Goal: Task Accomplishment & Management: Use online tool/utility

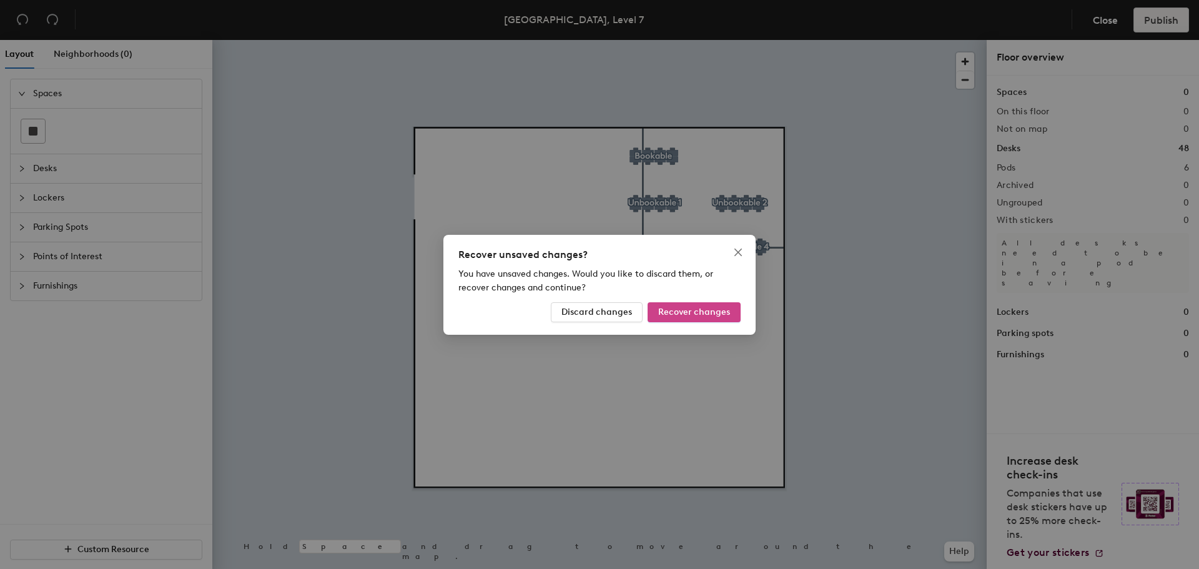
click at [657, 312] on button "Recover changes" at bounding box center [694, 312] width 93 height 20
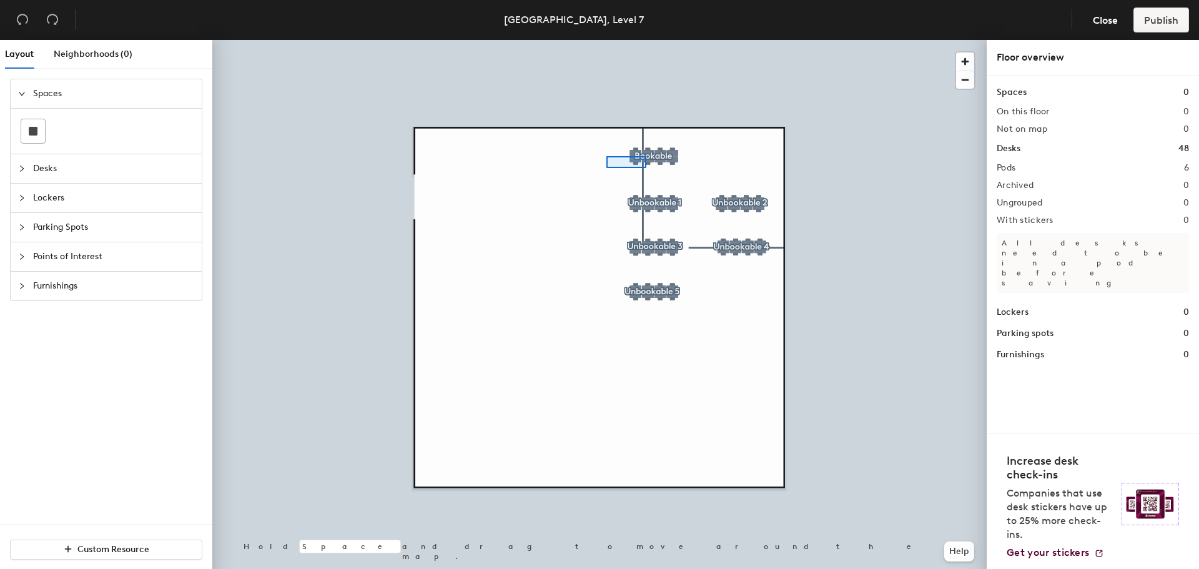
click at [616, 40] on div at bounding box center [599, 40] width 775 height 0
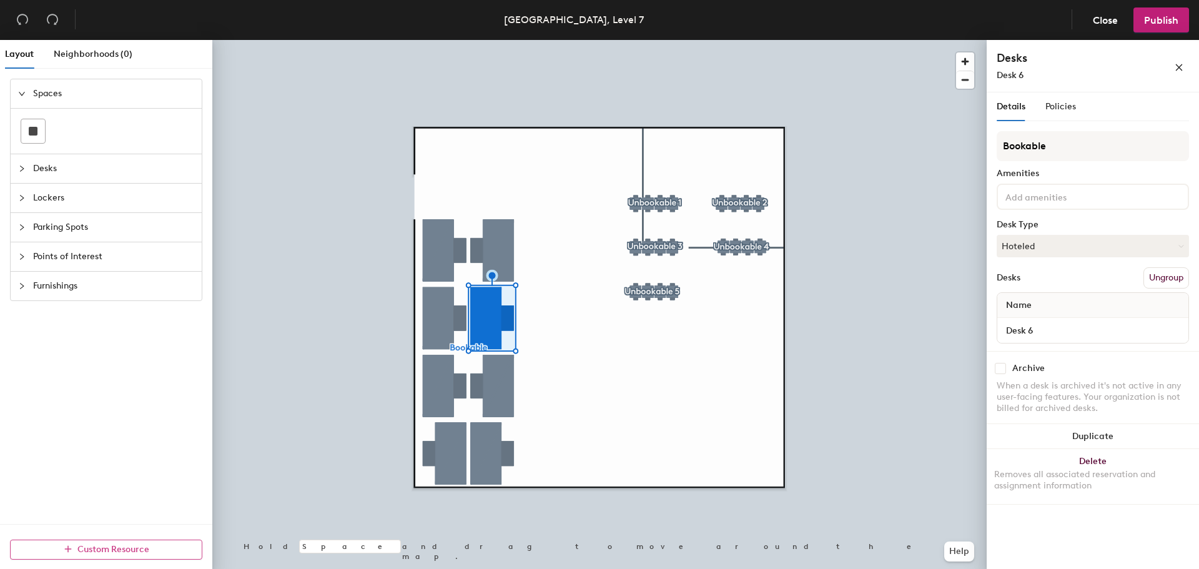
click at [582, 40] on div at bounding box center [599, 40] width 775 height 0
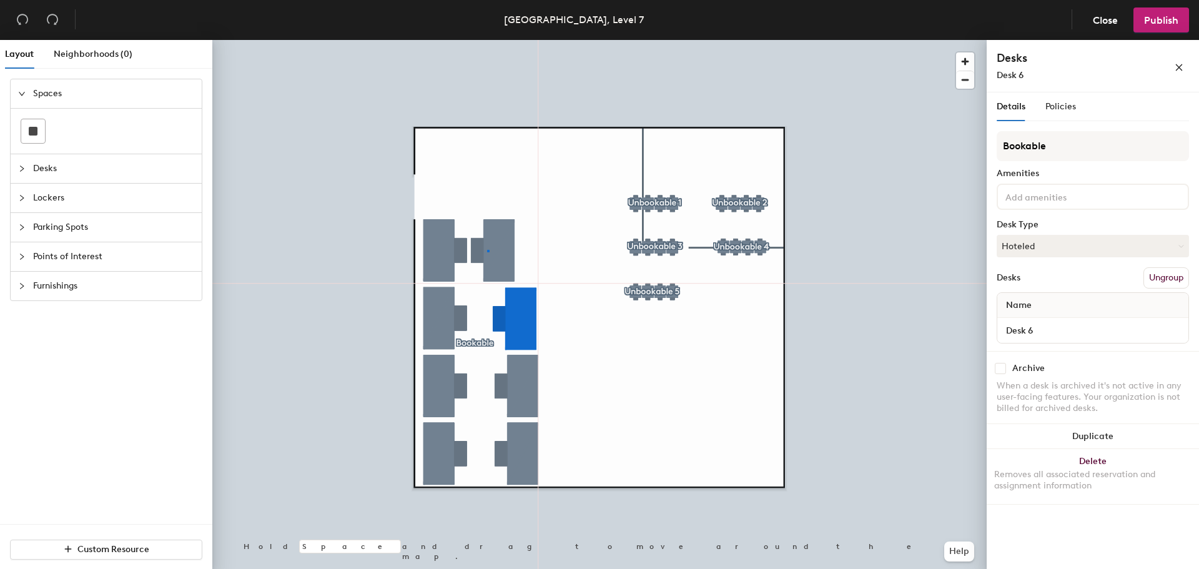
click at [489, 40] on div at bounding box center [599, 40] width 775 height 0
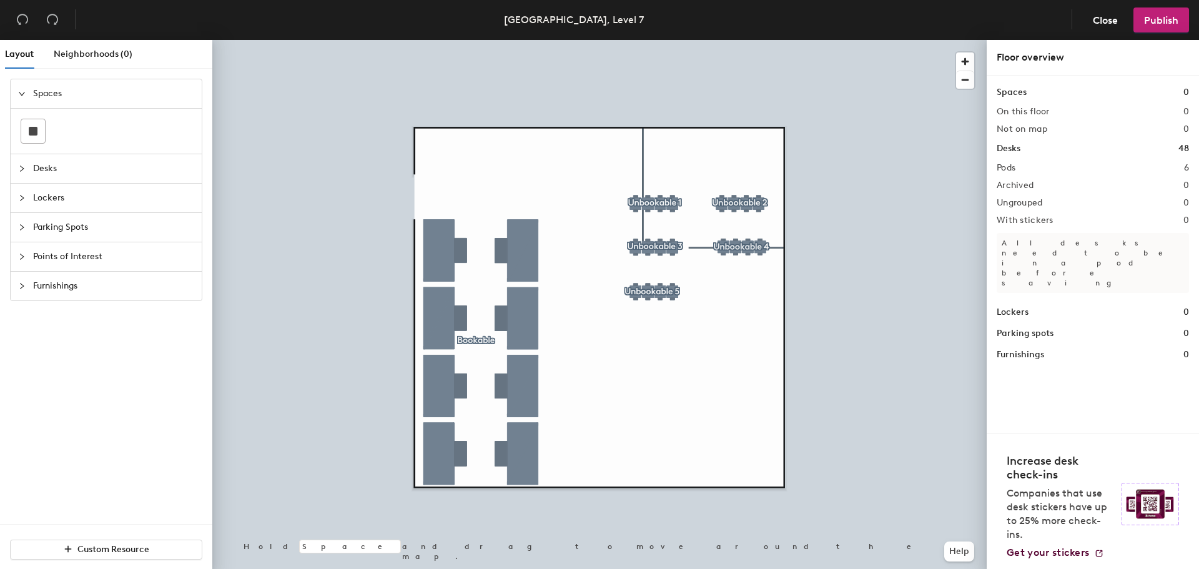
click at [654, 40] on div at bounding box center [599, 40] width 775 height 0
click at [652, 40] on div at bounding box center [599, 40] width 775 height 0
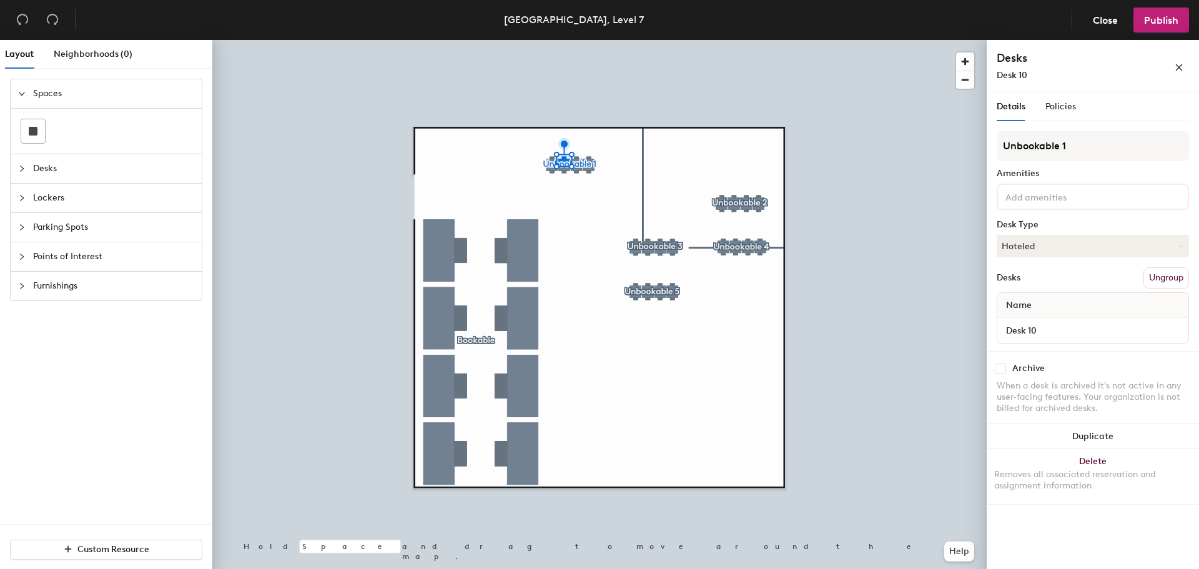
click at [21, 165] on icon "collapsed" at bounding box center [21, 168] width 7 height 7
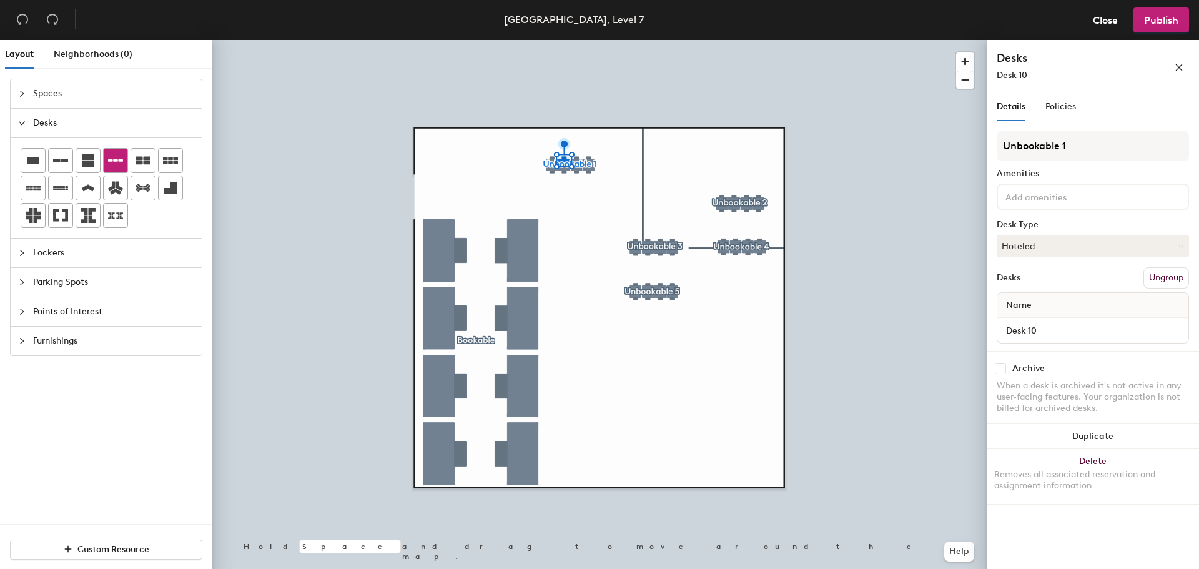
click at [121, 162] on icon at bounding box center [115, 160] width 15 height 15
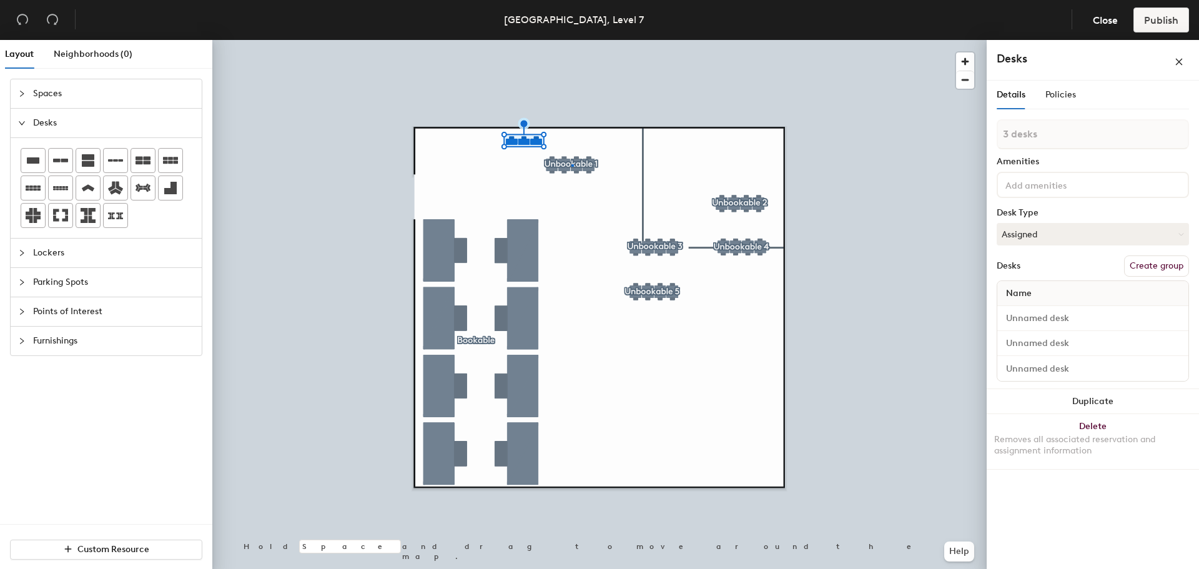
click at [572, 40] on div at bounding box center [599, 40] width 775 height 0
type input "3 desks"
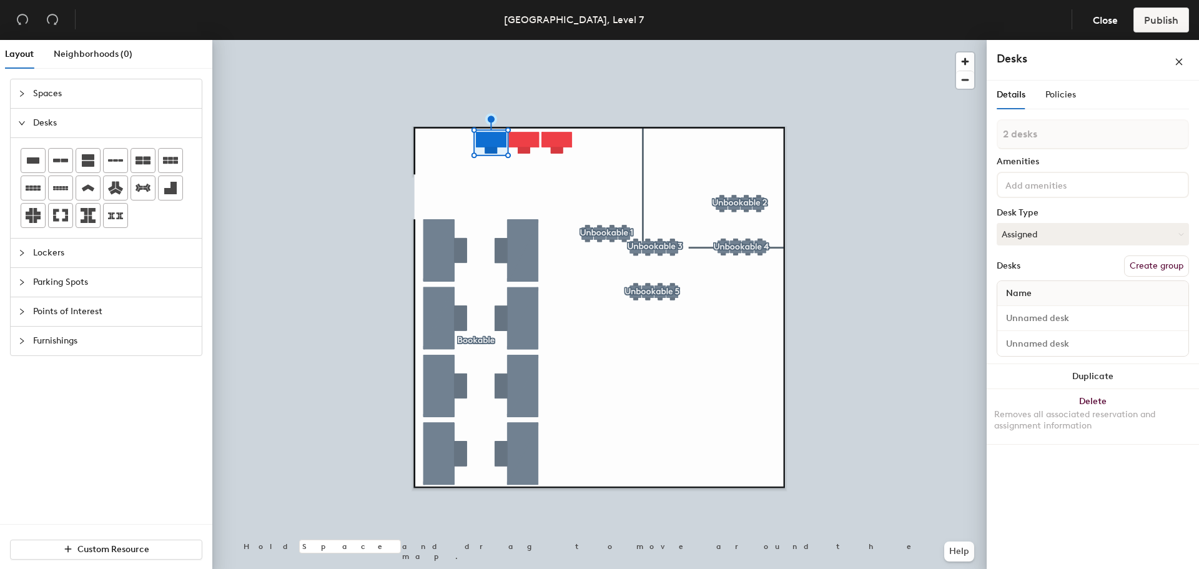
type input "3 desks"
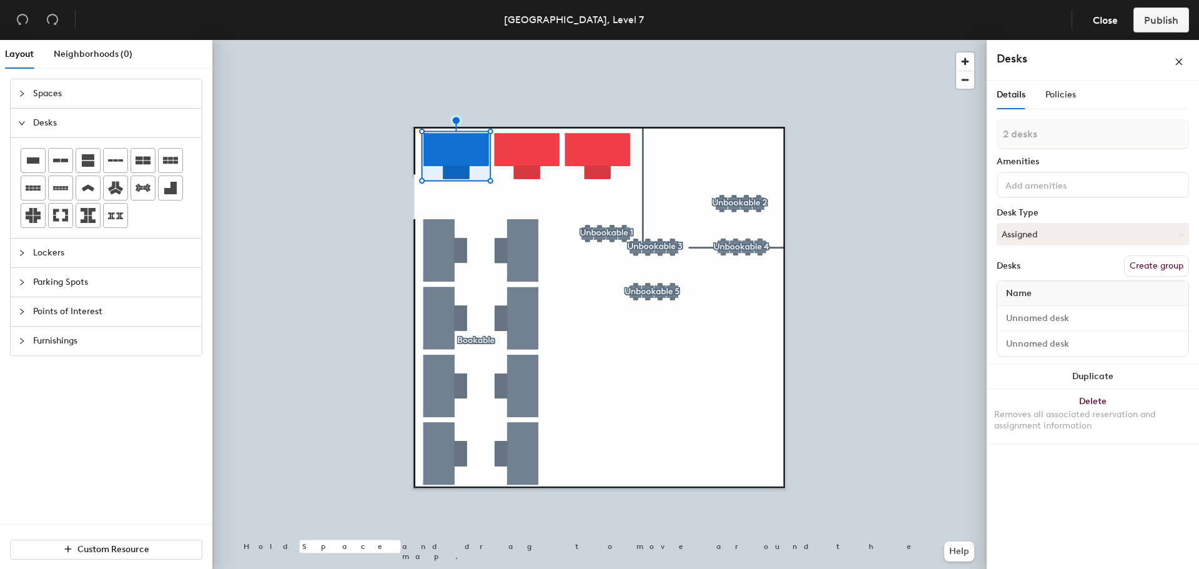
type input "3 desks"
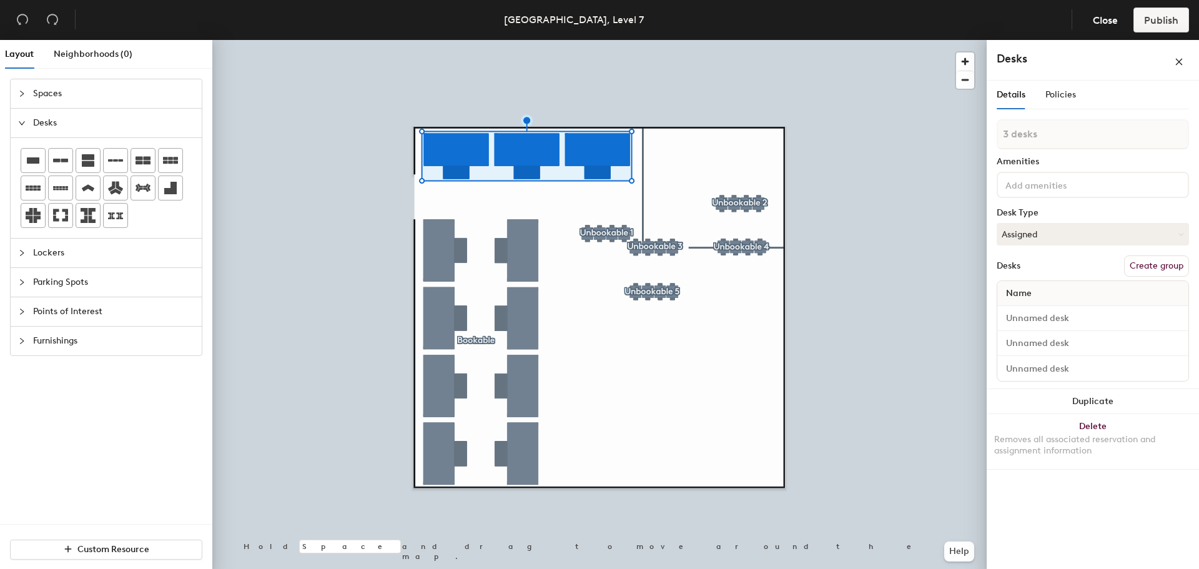
click at [1143, 267] on button "Create group" at bounding box center [1156, 266] width 65 height 21
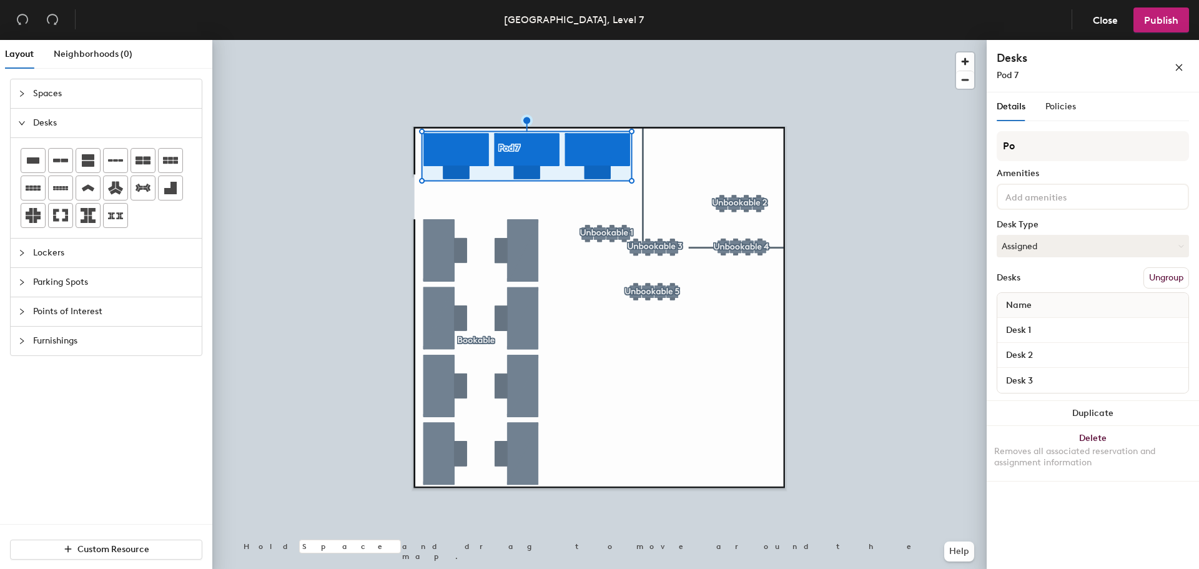
type input "P"
type input "Unbookable"
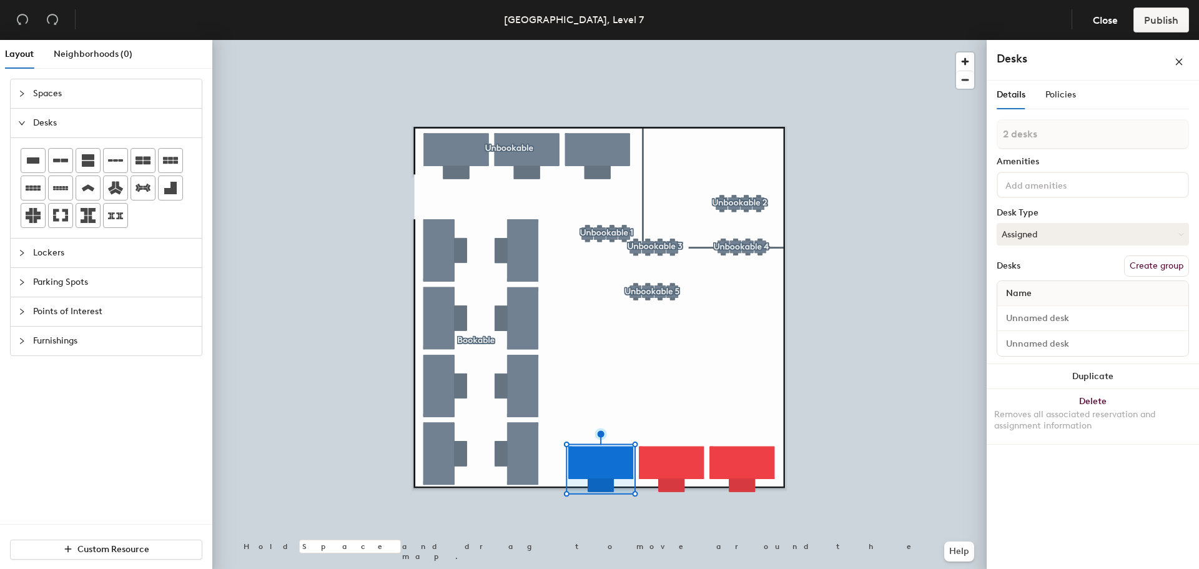
type input "3 desks"
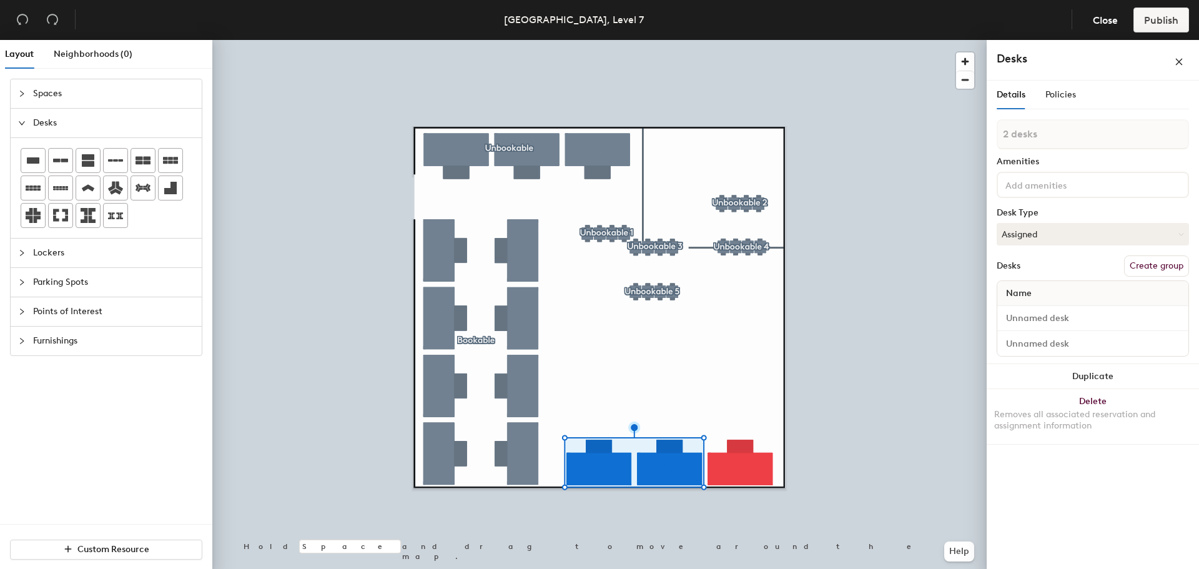
type input "3 desks"
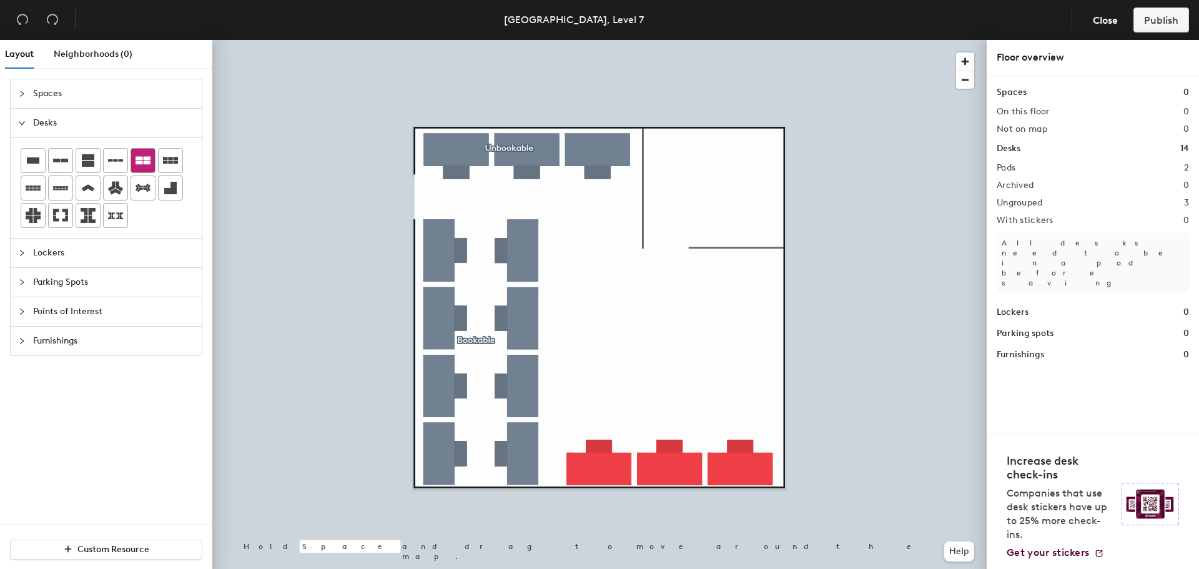
click at [142, 161] on icon at bounding box center [143, 160] width 15 height 15
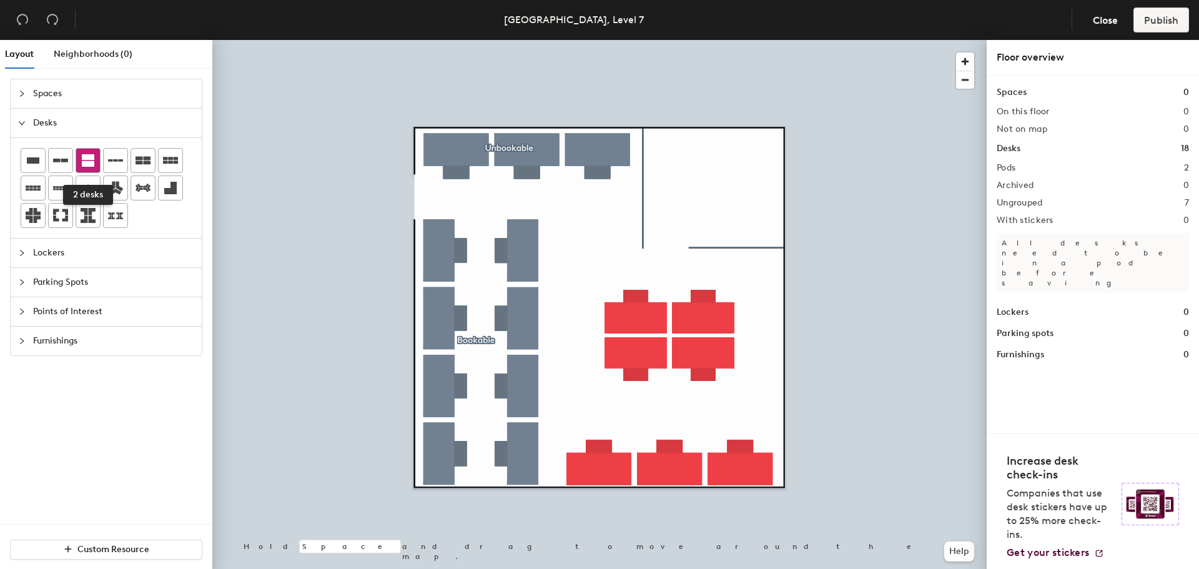
click at [83, 164] on icon at bounding box center [88, 160] width 12 height 12
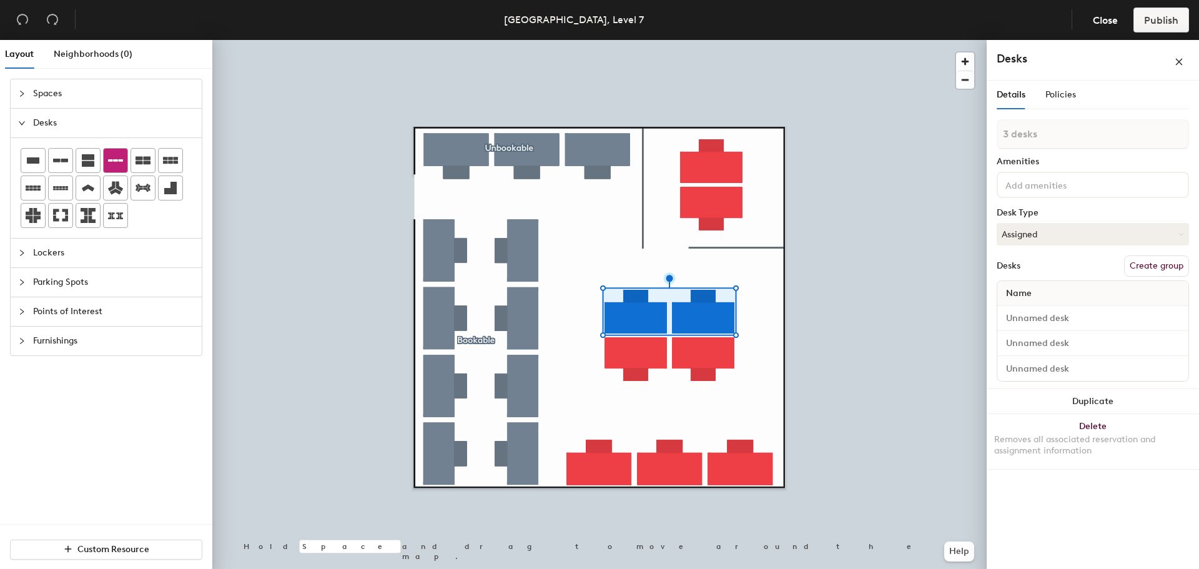
type input "4 desks"
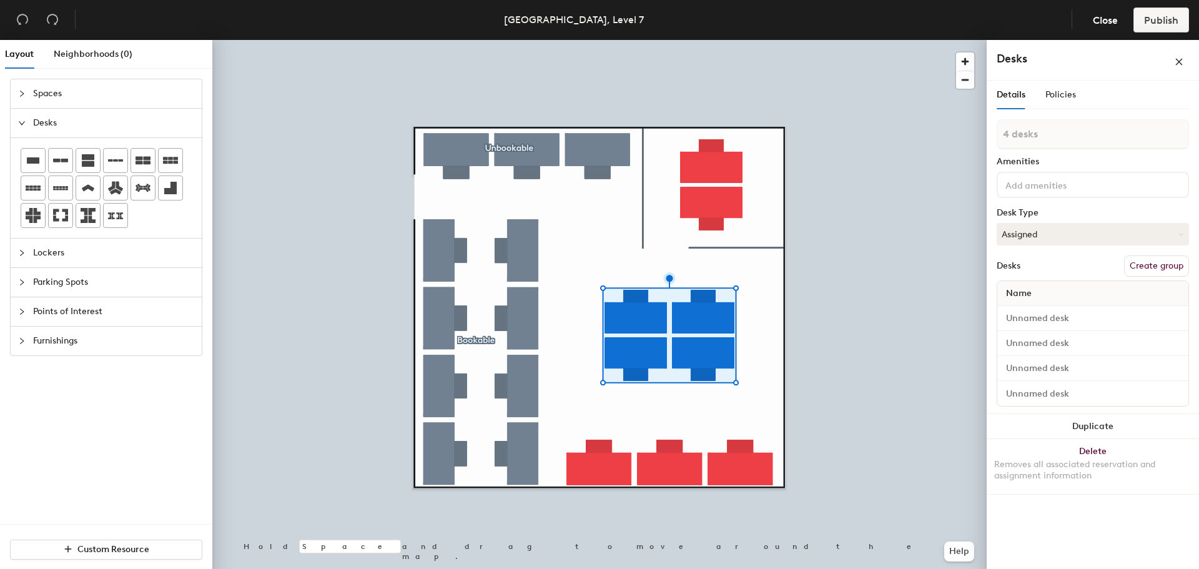
click at [1156, 268] on button "Create group" at bounding box center [1156, 266] width 65 height 21
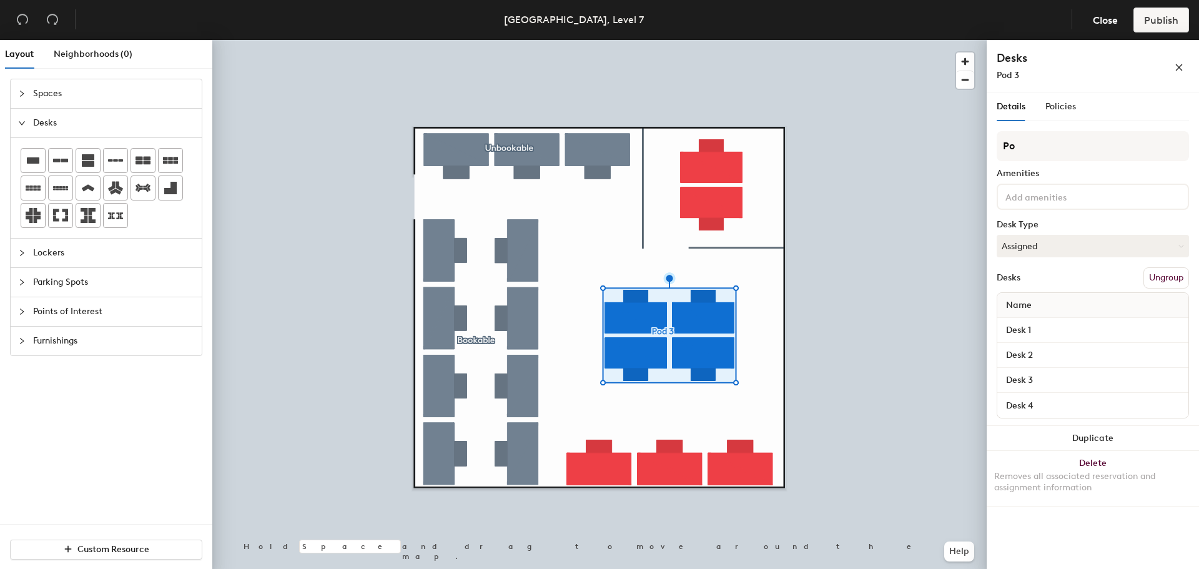
type input "P"
type input "Unbookable 2"
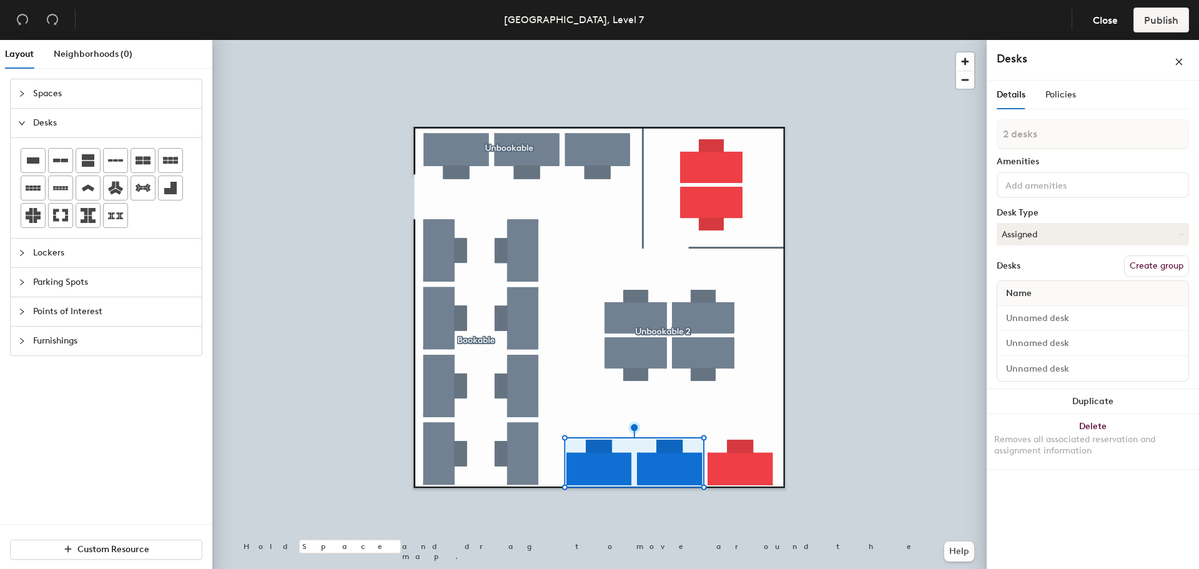
type input "3 desks"
click at [1141, 259] on button "Create group" at bounding box center [1156, 266] width 65 height 21
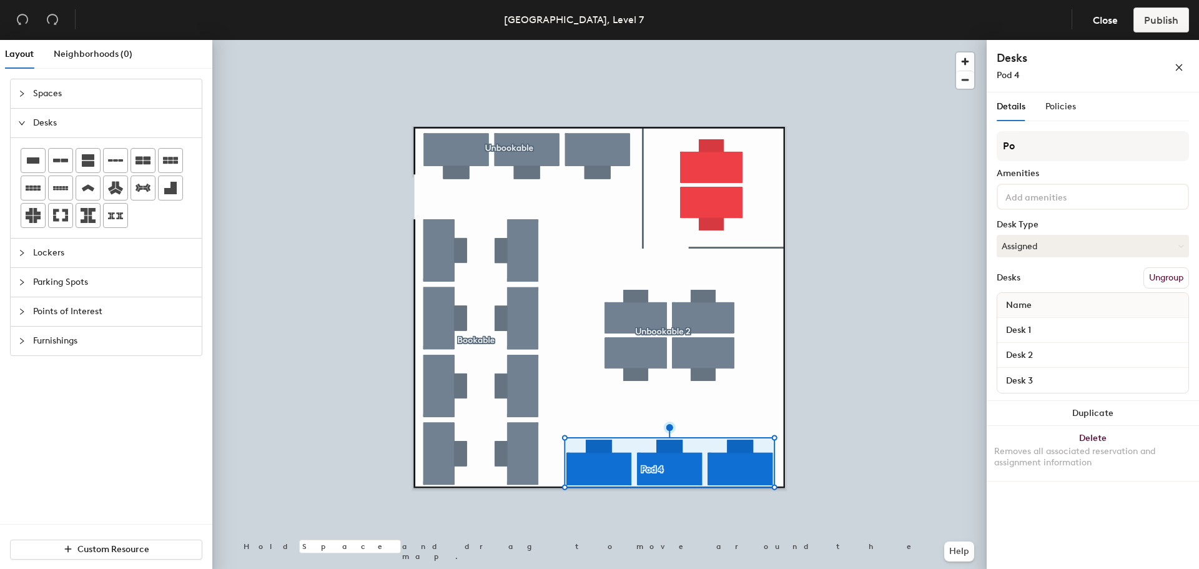
type input "P"
type input "Unbookable 3"
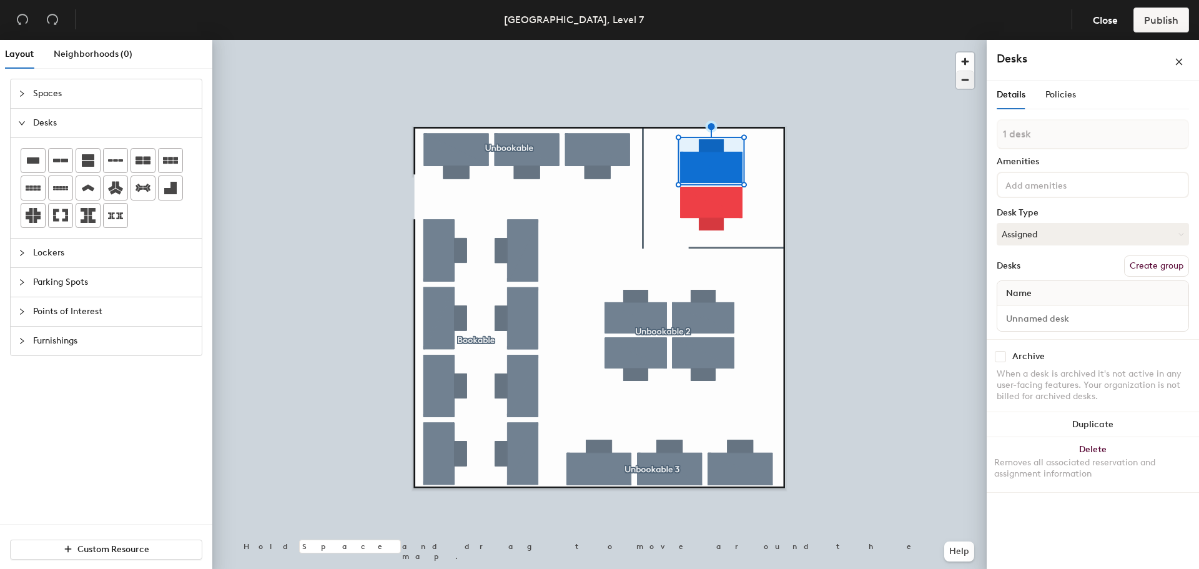
type input "2 desks"
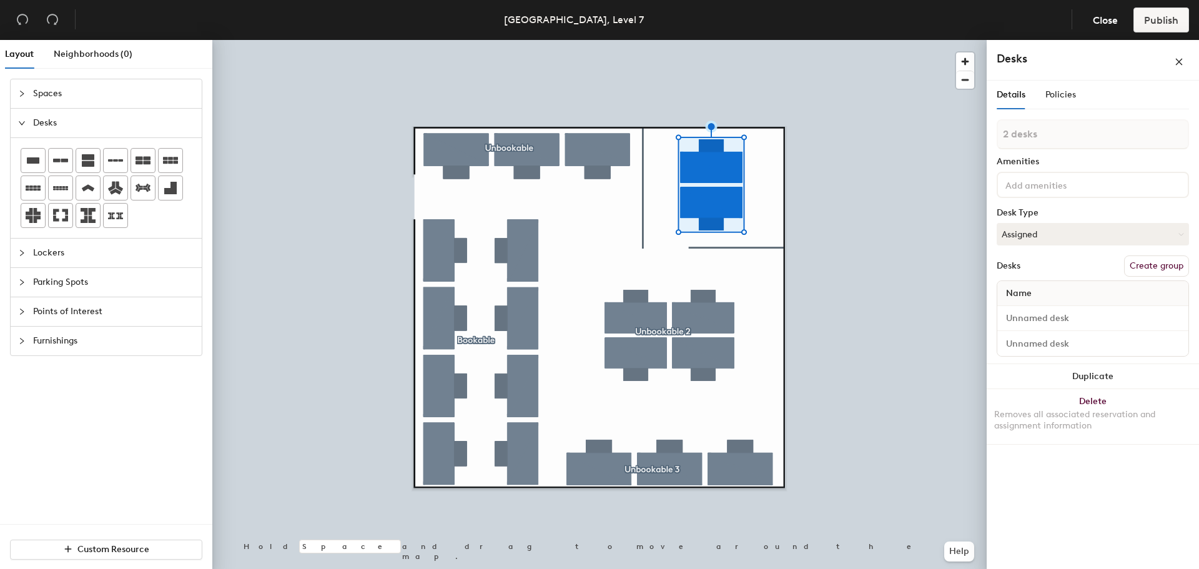
click at [1141, 269] on button "Create group" at bounding box center [1156, 266] width 65 height 21
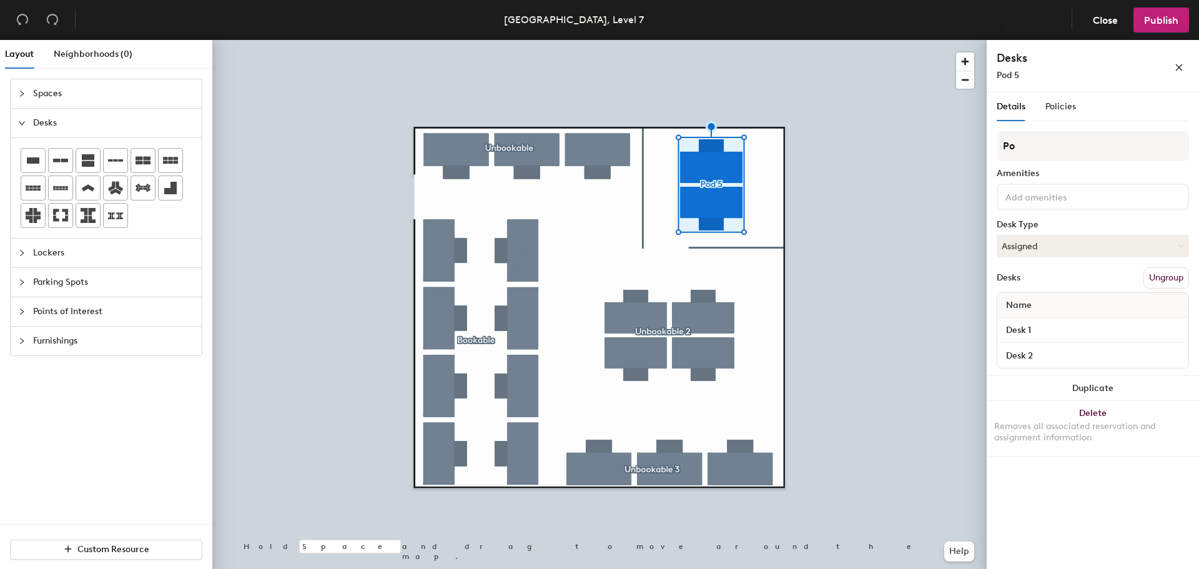
type input "P"
type input "Unbookable 4"
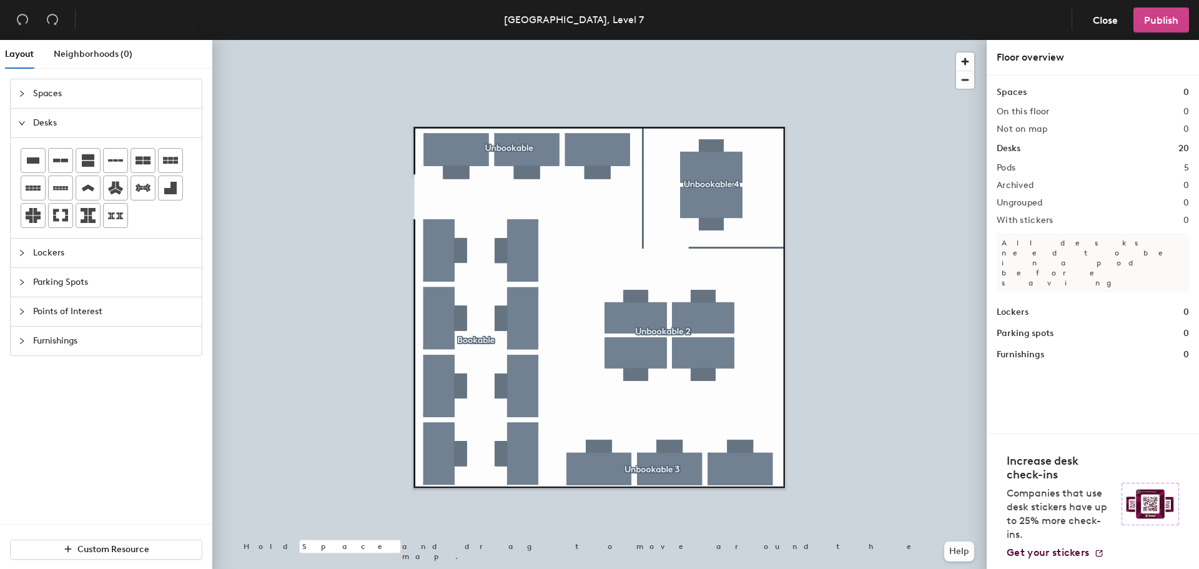
click at [1141, 13] on button "Publish" at bounding box center [1162, 19] width 56 height 25
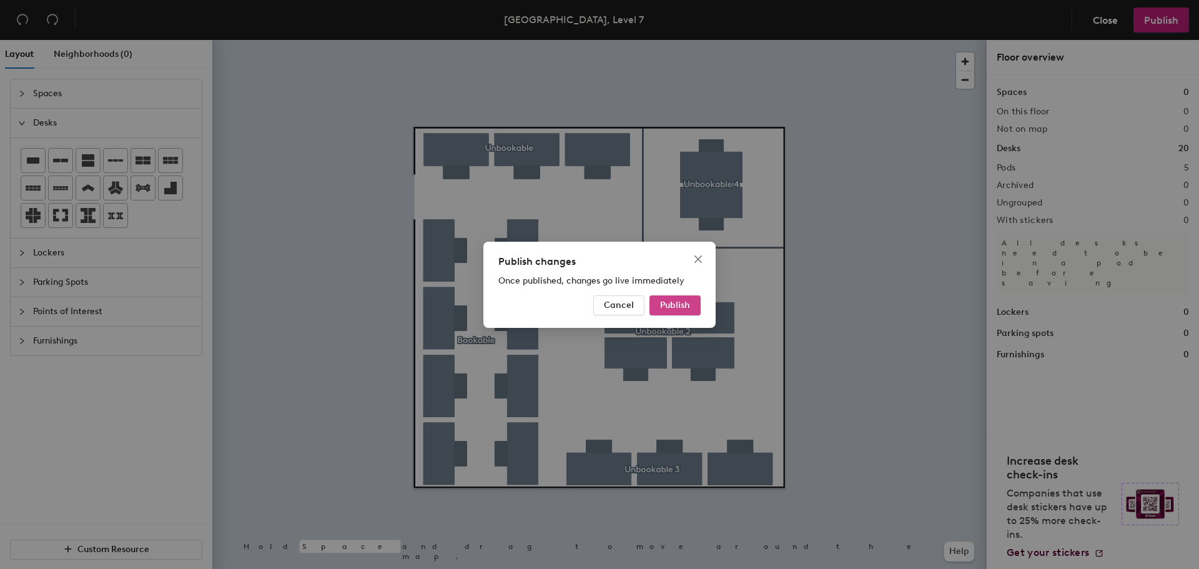
click at [665, 306] on span "Publish" at bounding box center [675, 305] width 30 height 11
